Goal: Information Seeking & Learning: Check status

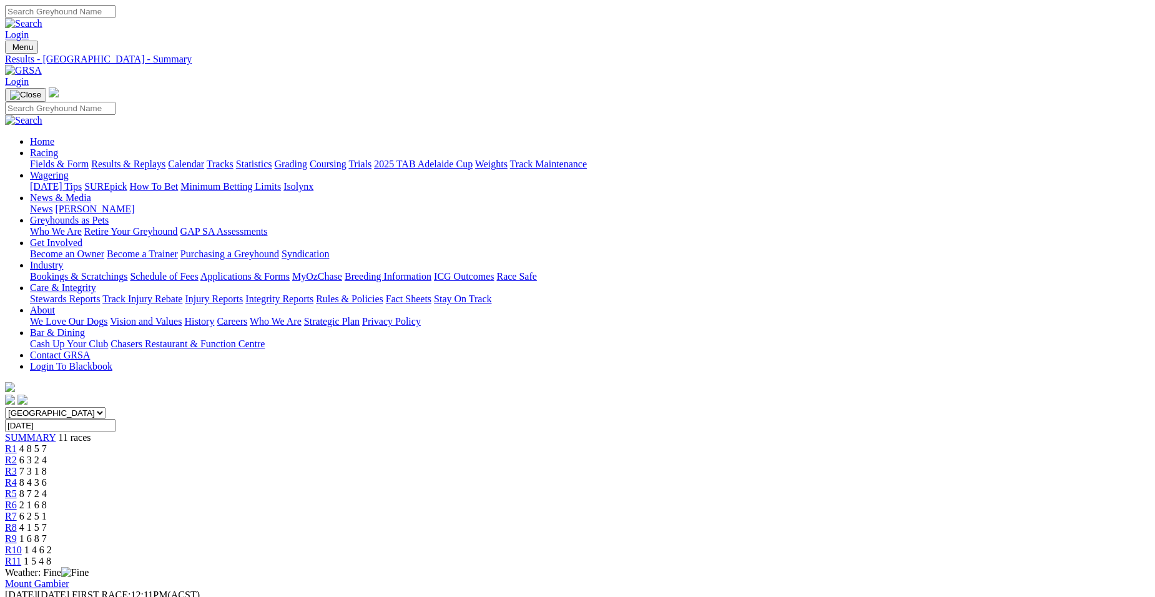
click at [17, 443] on span "R1" at bounding box center [11, 448] width 12 height 11
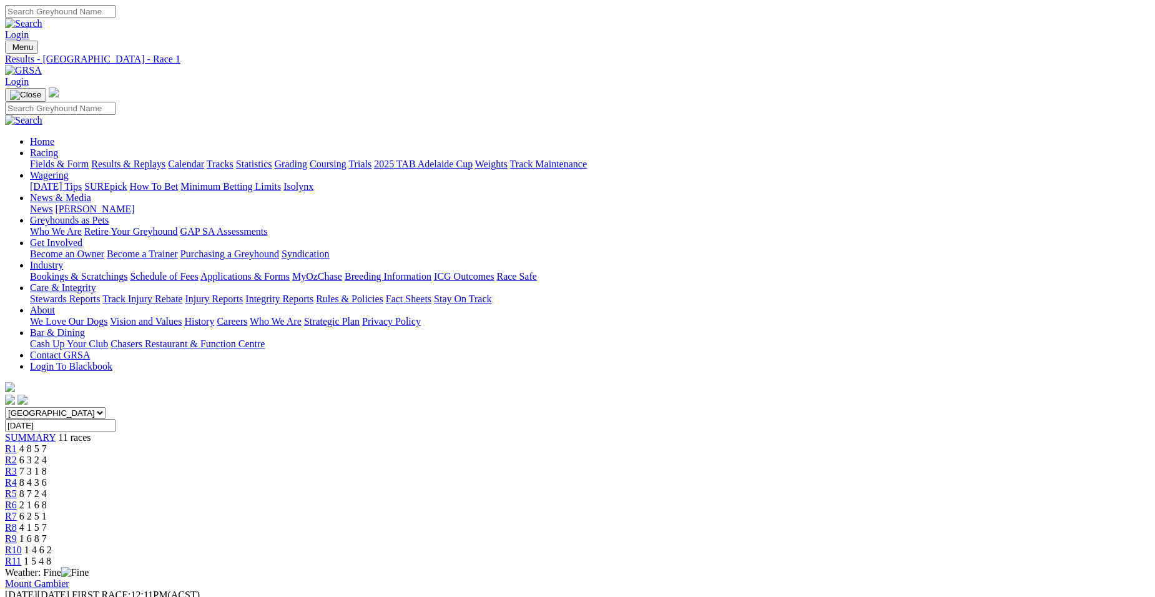
click at [17, 477] on span "R4" at bounding box center [11, 482] width 12 height 11
